Goal: Browse casually: Explore the website without a specific task or goal

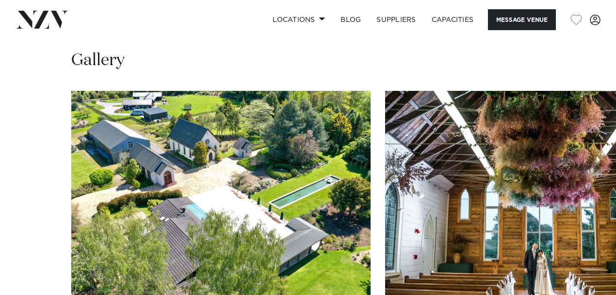
scroll to position [1035, 0]
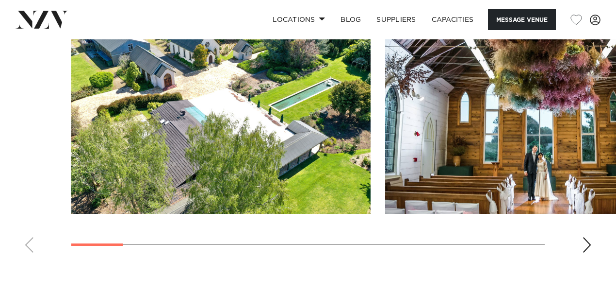
click at [589, 237] on div "Next slide" at bounding box center [587, 245] width 10 height 16
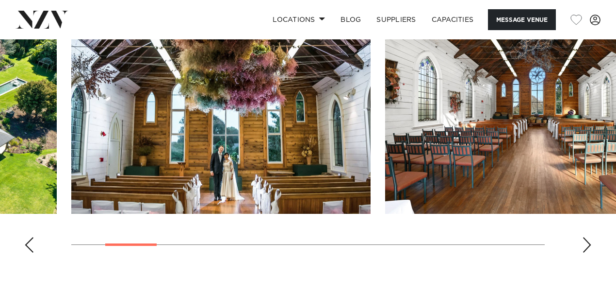
click at [589, 237] on div "Next slide" at bounding box center [587, 245] width 10 height 16
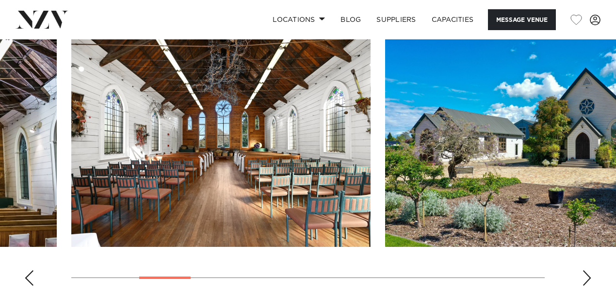
scroll to position [1003, 0]
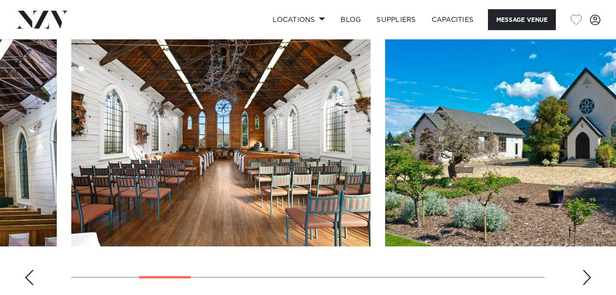
click at [590, 269] on div "Next slide" at bounding box center [587, 277] width 10 height 16
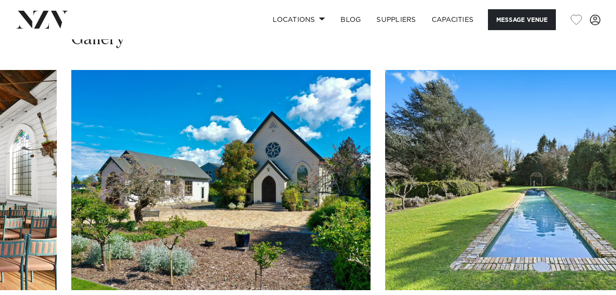
scroll to position [971, 0]
